Goal: Find specific page/section: Find specific page/section

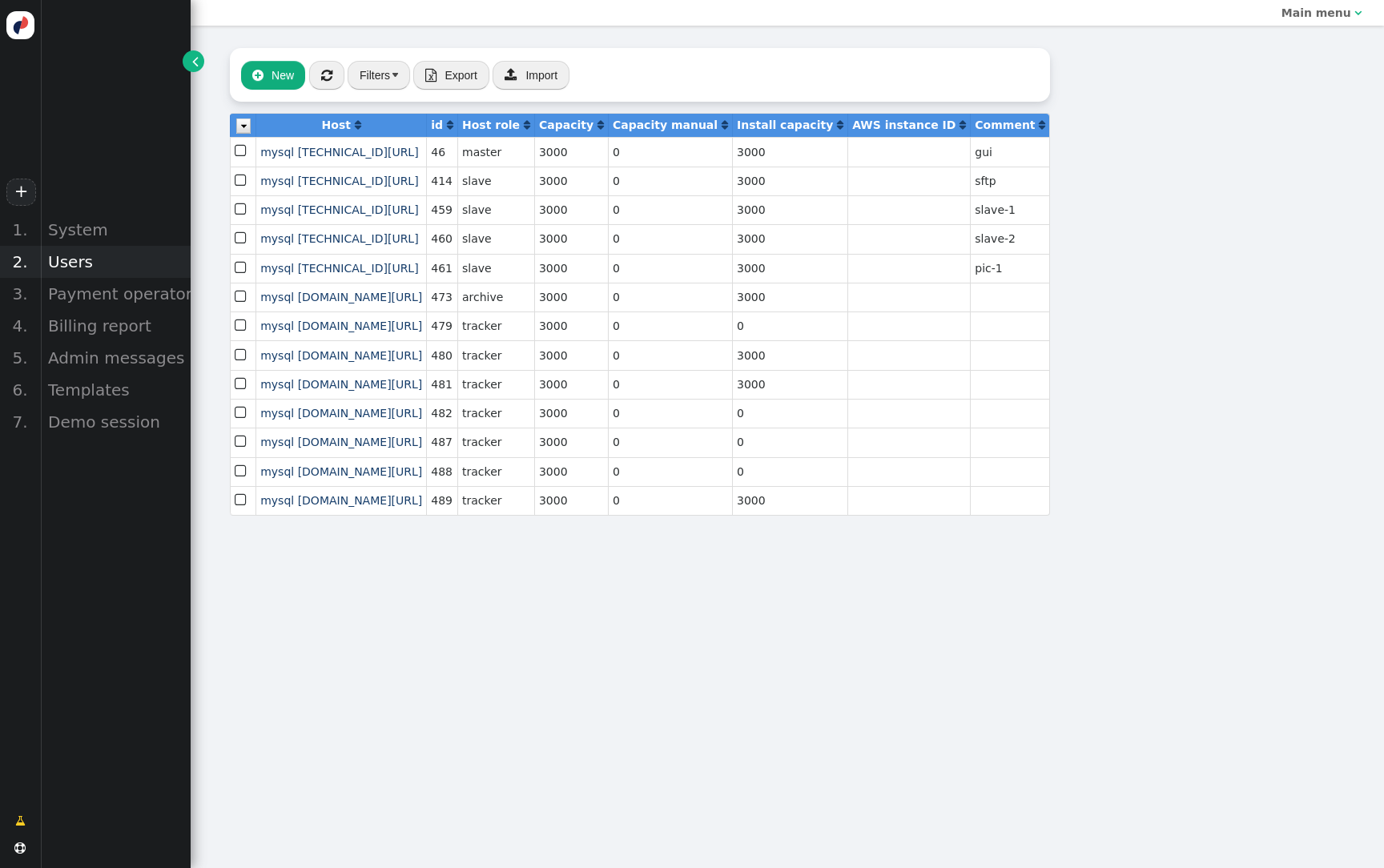
click at [82, 254] on div "Users" at bounding box center [116, 261] width 151 height 32
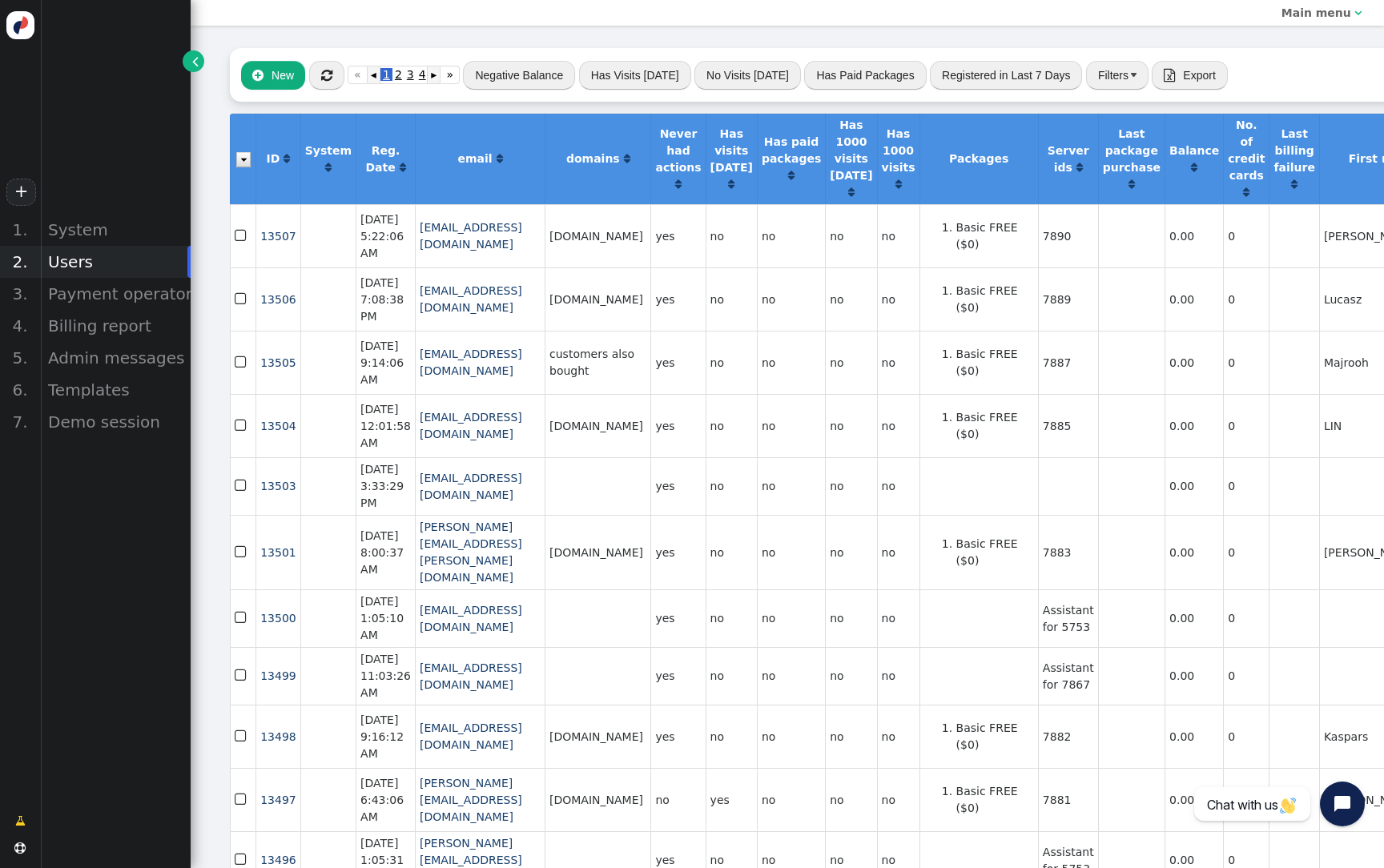
click at [633, 244] on td "[DOMAIN_NAME]" at bounding box center [597, 236] width 105 height 63
drag, startPoint x: 662, startPoint y: 242, endPoint x: 601, endPoint y: 248, distance: 61.3
click at [601, 248] on td "[DOMAIN_NAME]" at bounding box center [597, 236] width 105 height 63
copy td "[DOMAIN_NAME]"
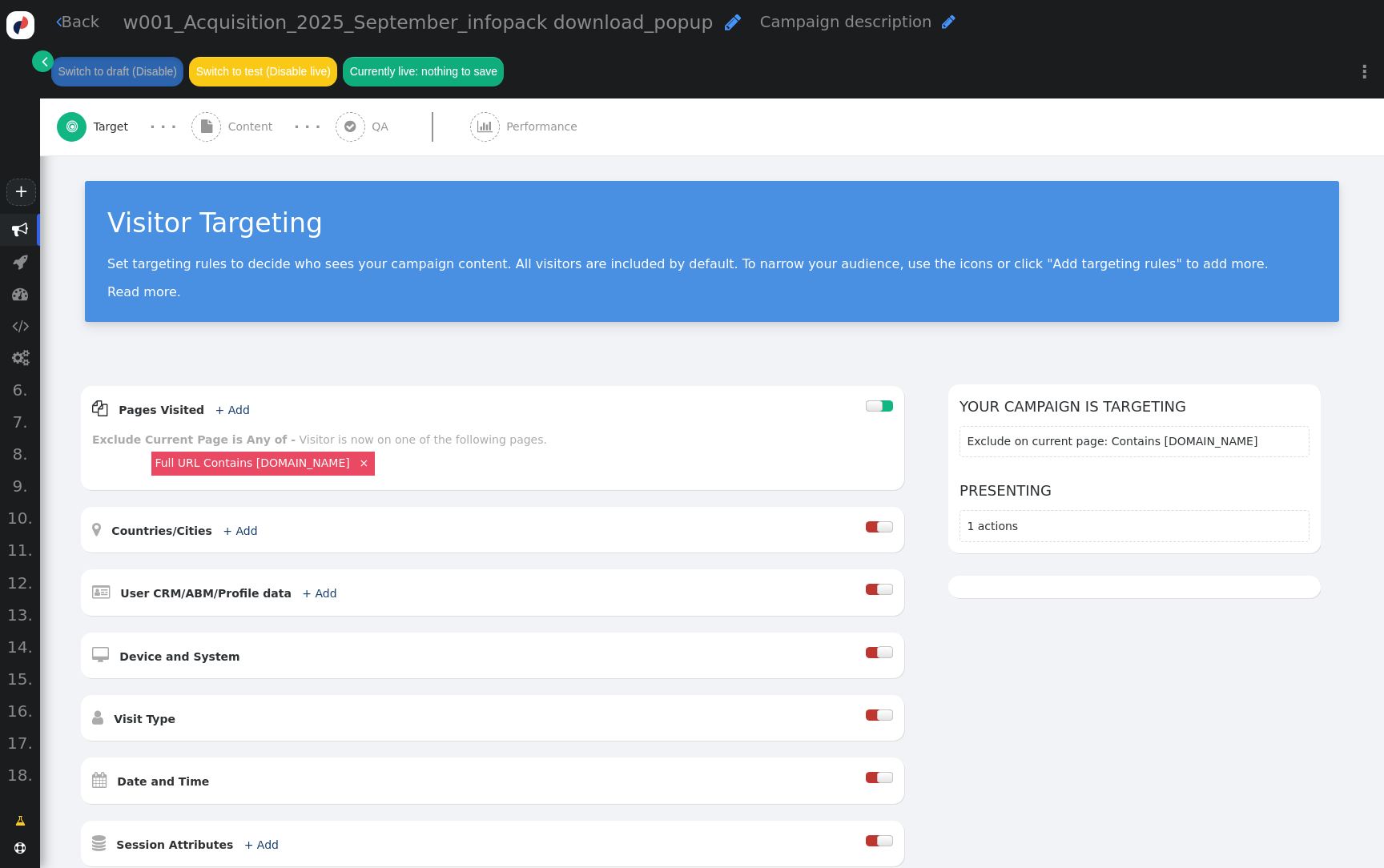
click at [50, 63] on link "" at bounding box center [42, 61] width 21 height 21
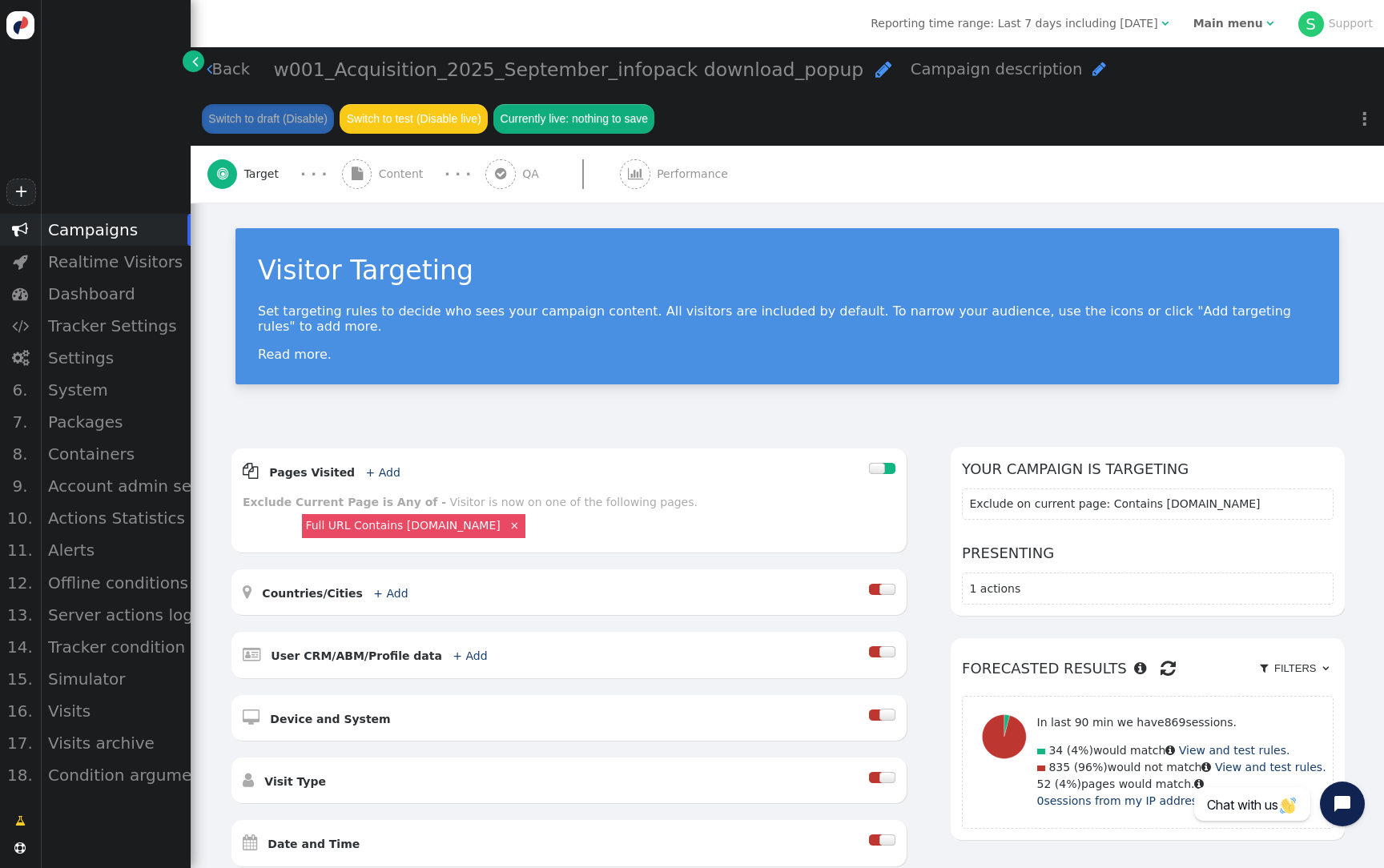
click at [1225, 18] on b "Main menu" at bounding box center [1228, 23] width 69 height 13
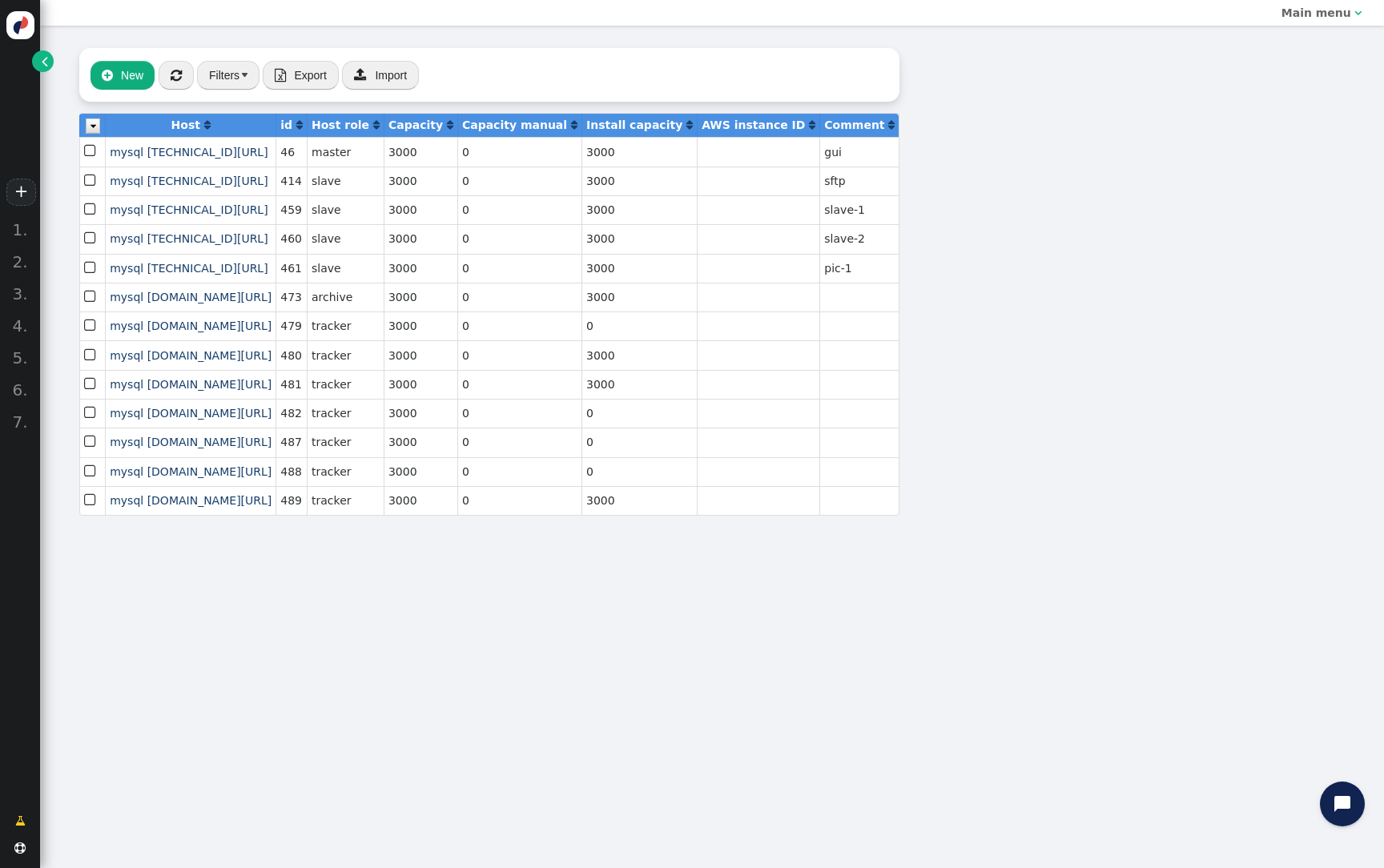
click at [42, 58] on span "" at bounding box center [45, 62] width 6 height 17
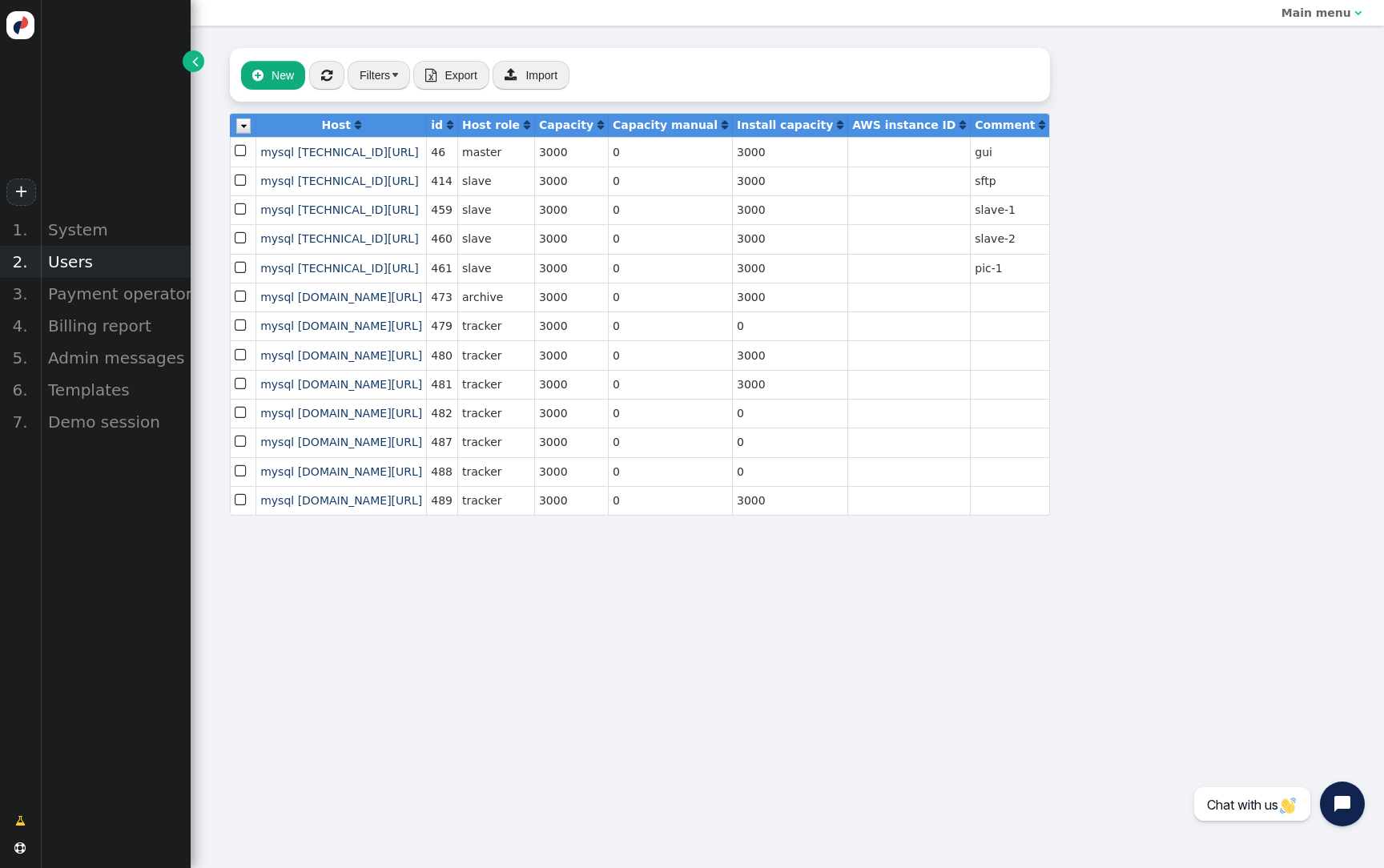
click at [99, 265] on div "Users" at bounding box center [116, 261] width 151 height 32
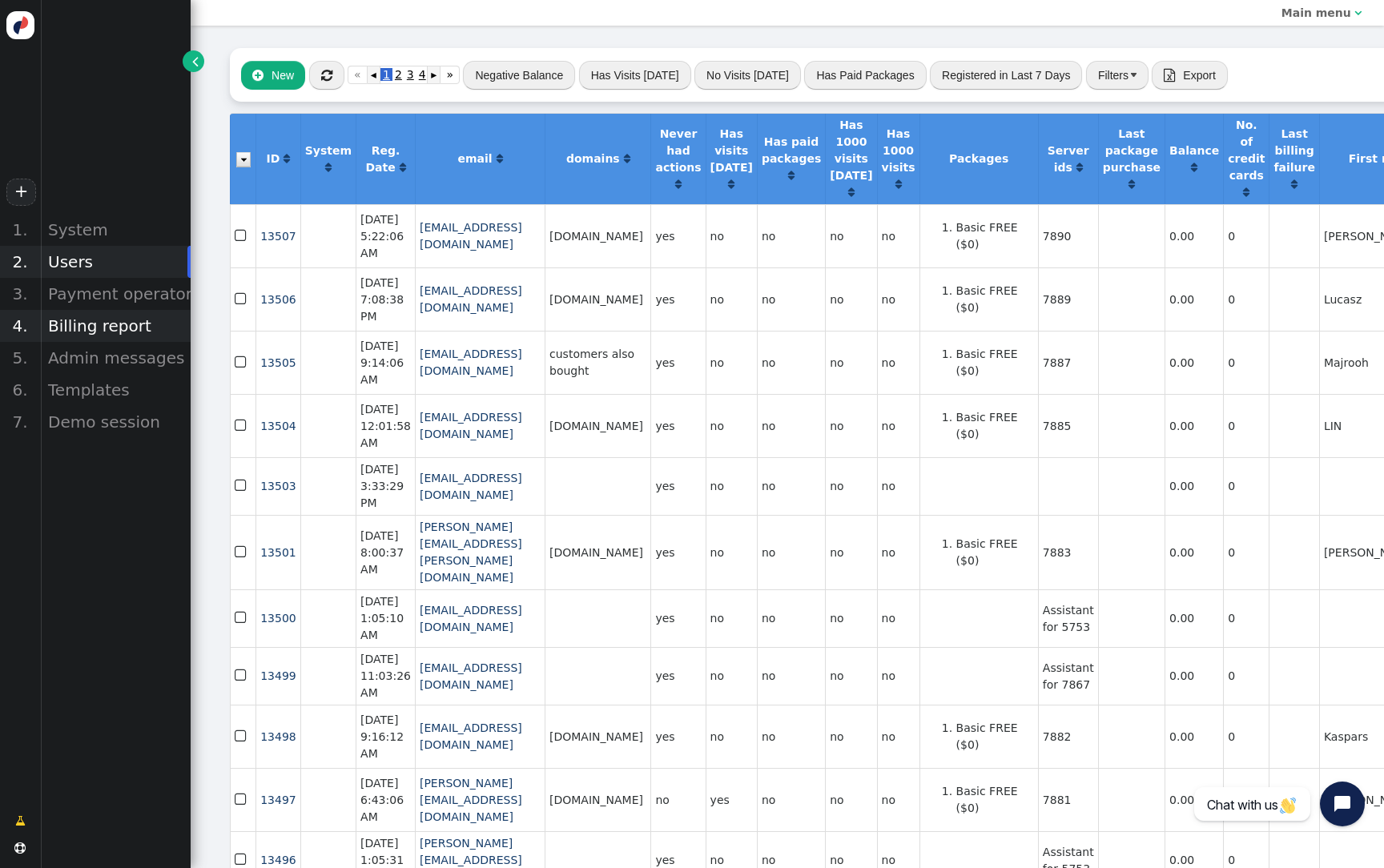
click at [161, 315] on div "Billing report" at bounding box center [116, 326] width 151 height 32
